Goal: Navigation & Orientation: Find specific page/section

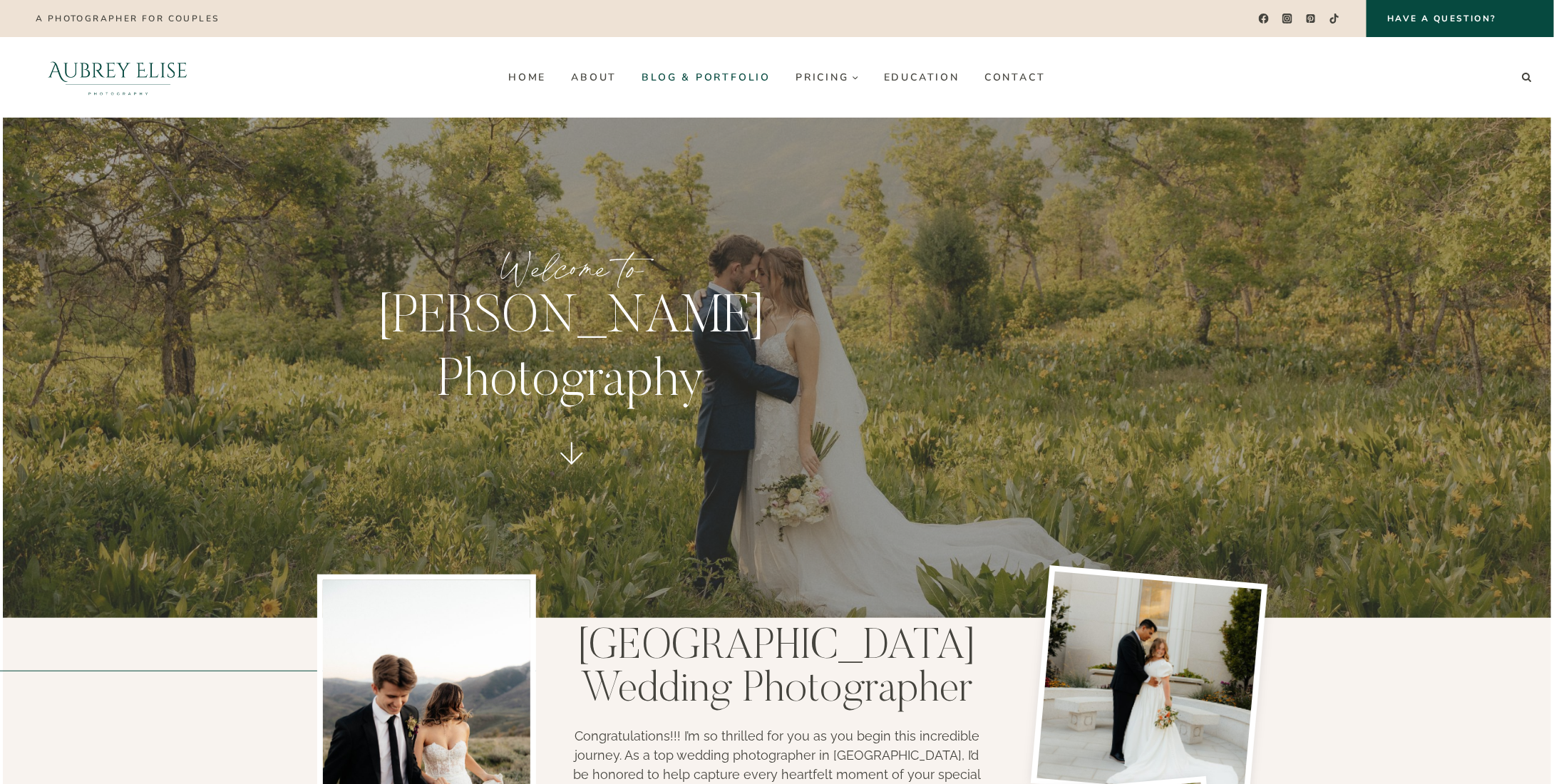
click at [710, 78] on link "Blog & Portfolio" at bounding box center [706, 77] width 154 height 23
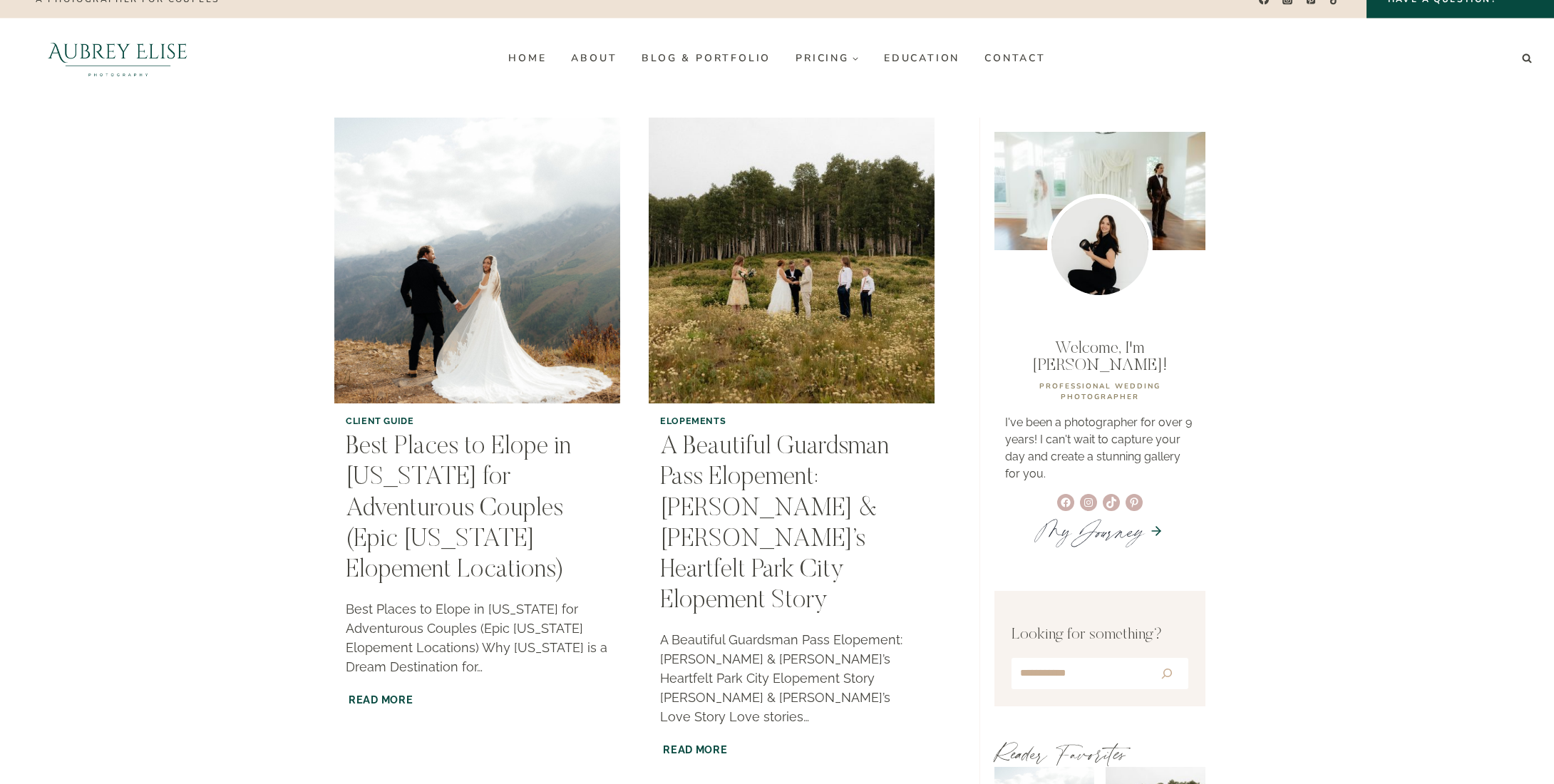
scroll to position [71, 0]
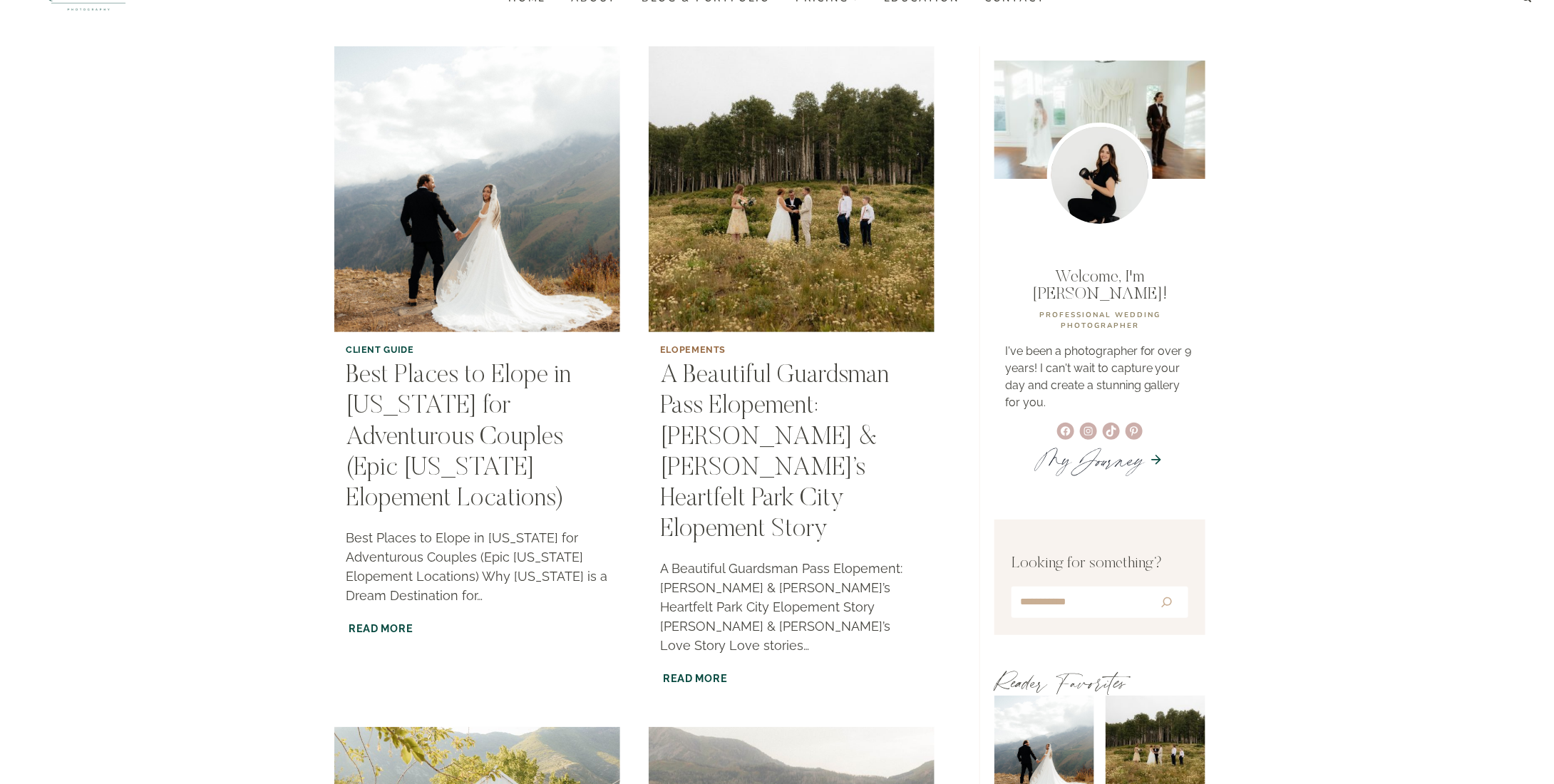
click at [713, 344] on link "Elopements" at bounding box center [693, 349] width 66 height 10
click at [676, 346] on link "Elopements" at bounding box center [693, 349] width 66 height 10
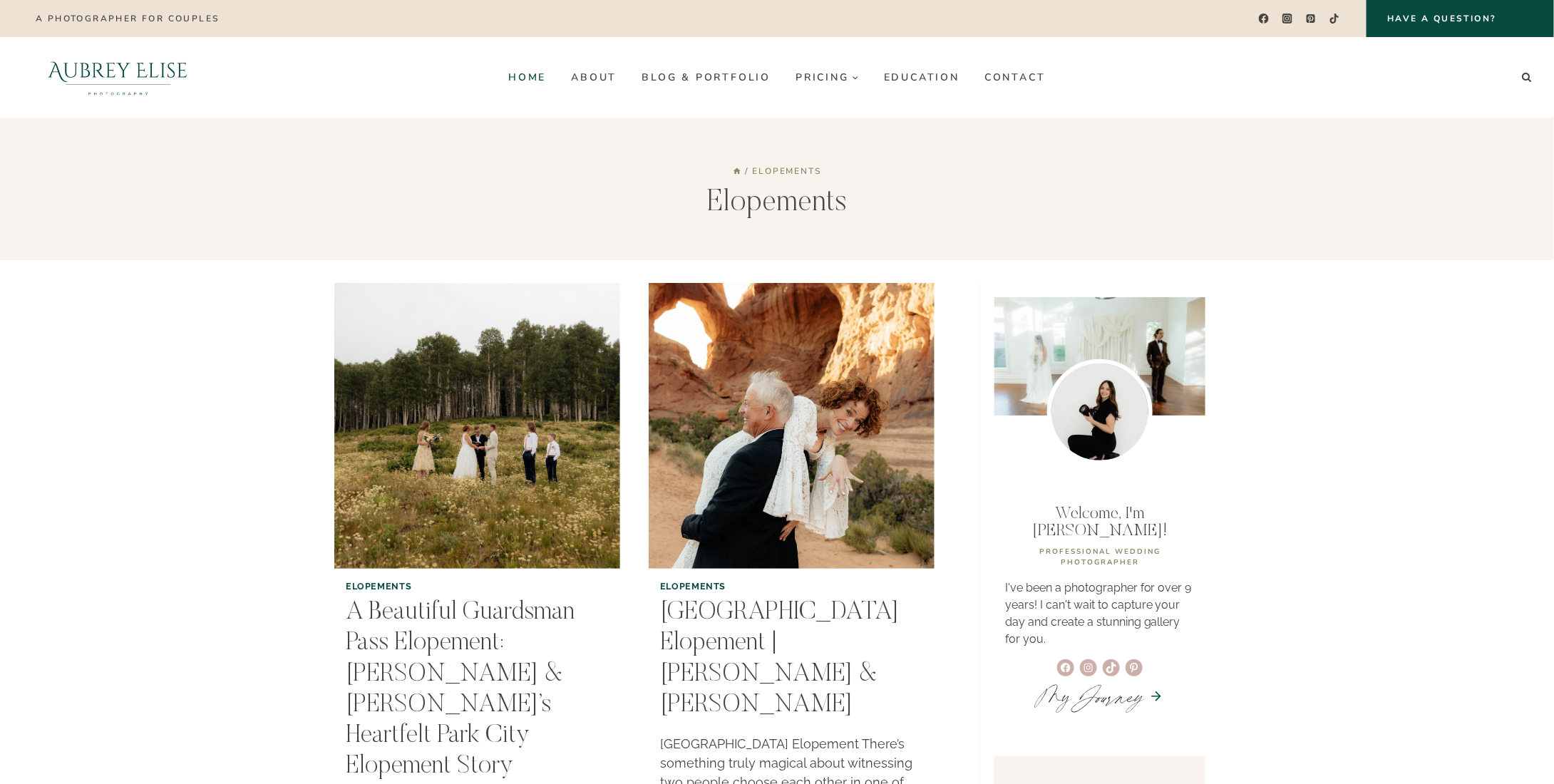
click at [524, 82] on link "Home" at bounding box center [528, 77] width 62 height 23
